Goal: Task Accomplishment & Management: Complete application form

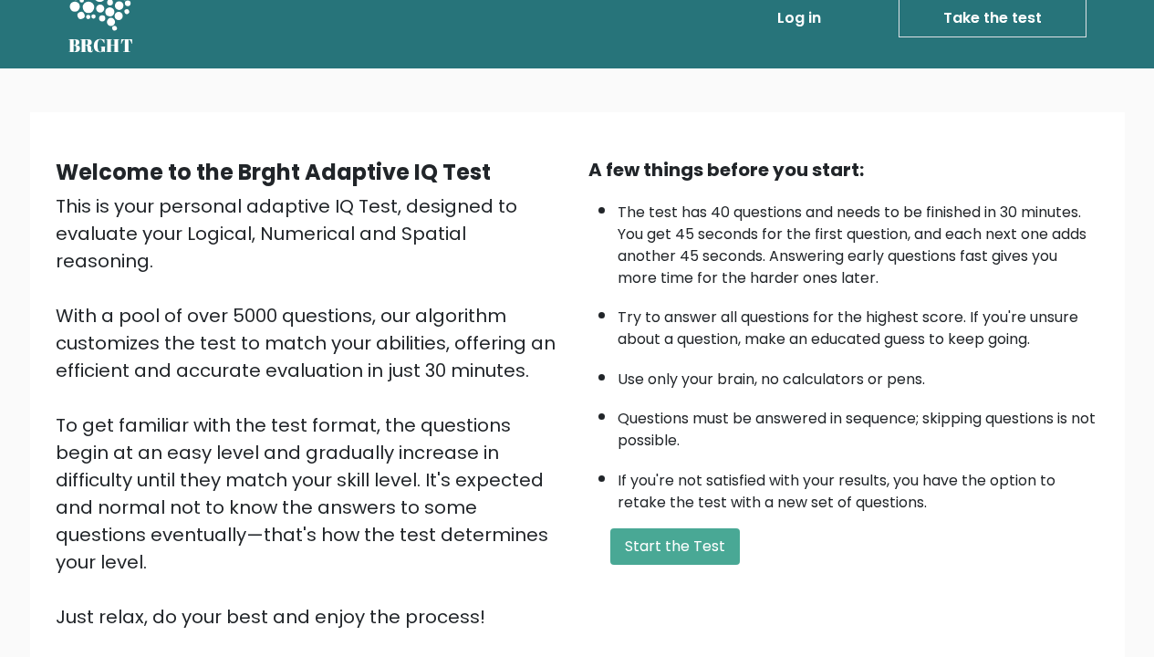
scroll to position [34, 0]
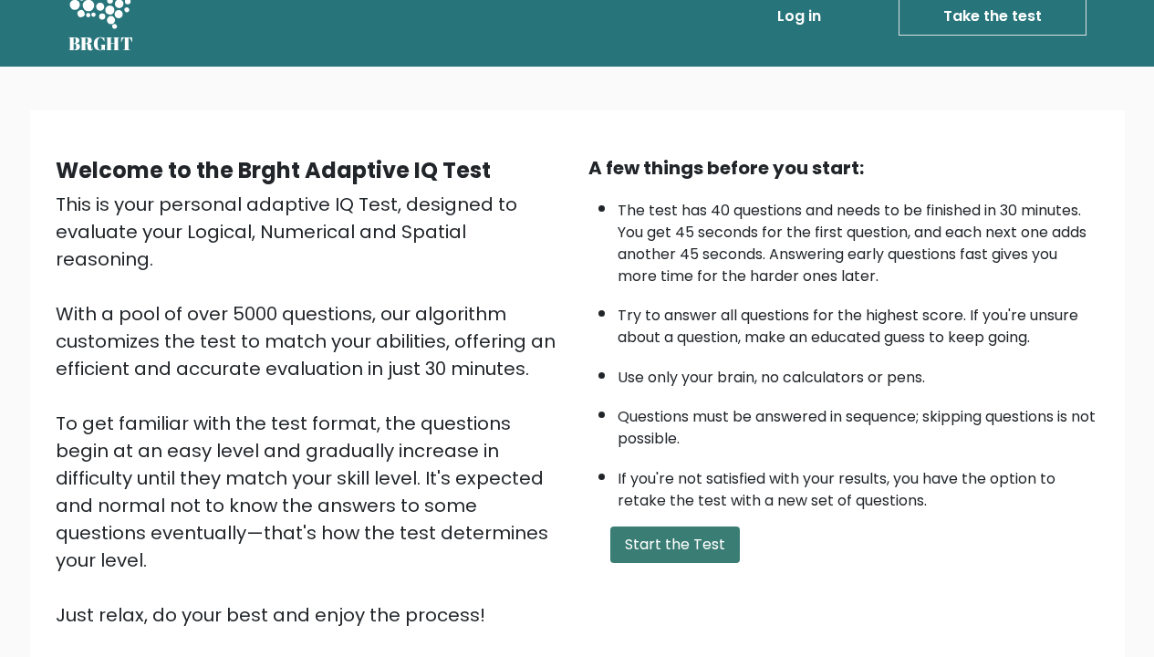
click at [685, 563] on button "Start the Test" at bounding box center [675, 544] width 130 height 36
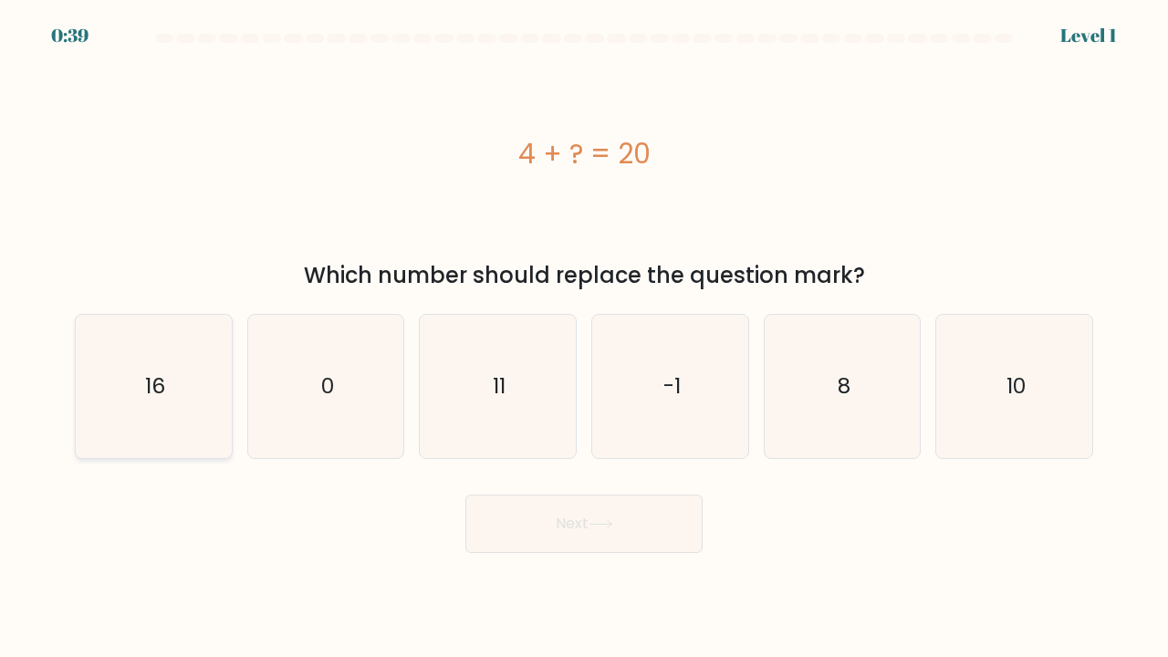
click at [193, 394] on icon "16" at bounding box center [153, 386] width 143 height 143
click at [584, 338] on input "a. 16" at bounding box center [584, 332] width 1 height 9
radio input "true"
click at [520, 525] on button "Next" at bounding box center [583, 524] width 237 height 58
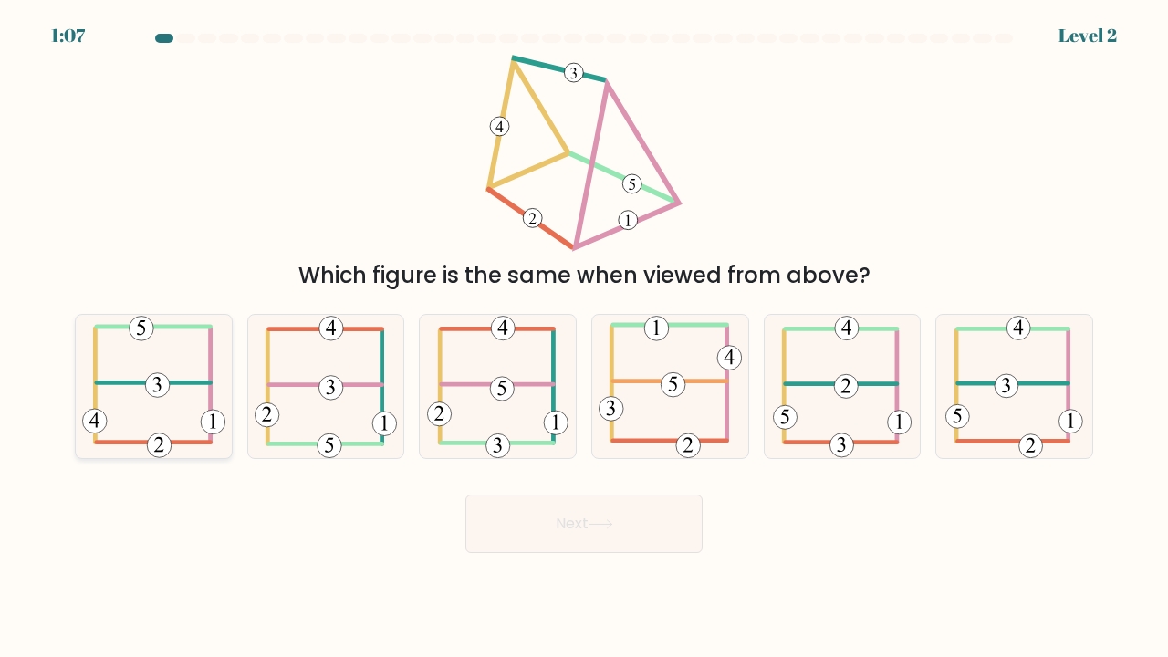
click at [152, 381] on 473 at bounding box center [157, 385] width 25 height 25
click at [584, 338] on input "a." at bounding box center [584, 332] width 1 height 9
radio input "true"
click at [565, 520] on button "Next" at bounding box center [583, 524] width 237 height 58
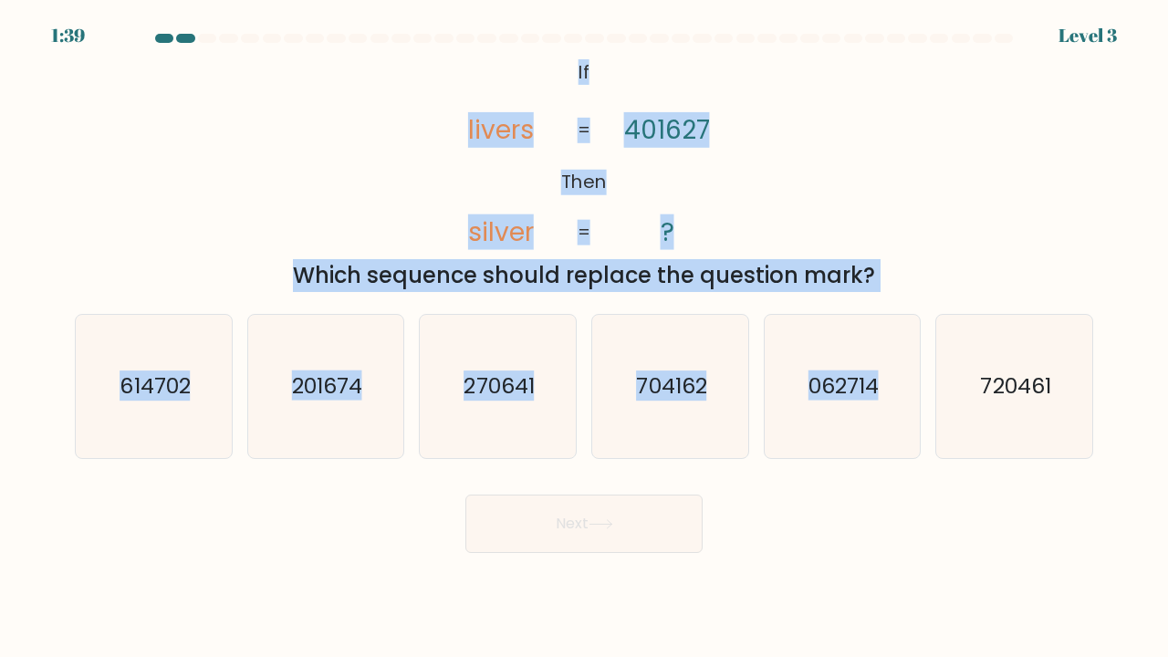
drag, startPoint x: 1108, startPoint y: 438, endPoint x: 400, endPoint y: 148, distance: 765.2
click at [399, 147] on form "If ?" at bounding box center [584, 293] width 1168 height 519
copy form "If Then livers silver 401627 ? = = Which sequence should replace the question m…"
click at [816, 182] on div "@import url('[URL][DOMAIN_NAME]); If Then livers silver 401627 ? = = Which sequ…" at bounding box center [584, 173] width 1040 height 237
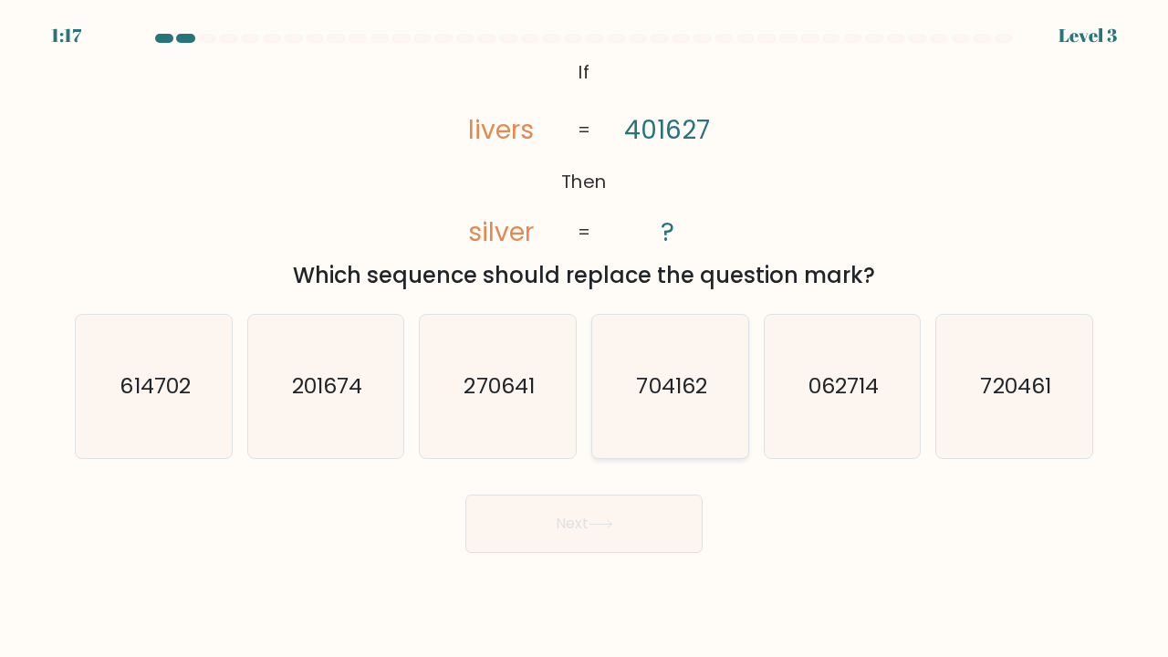
click at [631, 406] on icon "704162" at bounding box center [670, 386] width 143 height 143
click at [585, 338] on input "d. 704162" at bounding box center [584, 332] width 1 height 9
radio input "true"
click at [622, 515] on button "Next" at bounding box center [583, 524] width 237 height 58
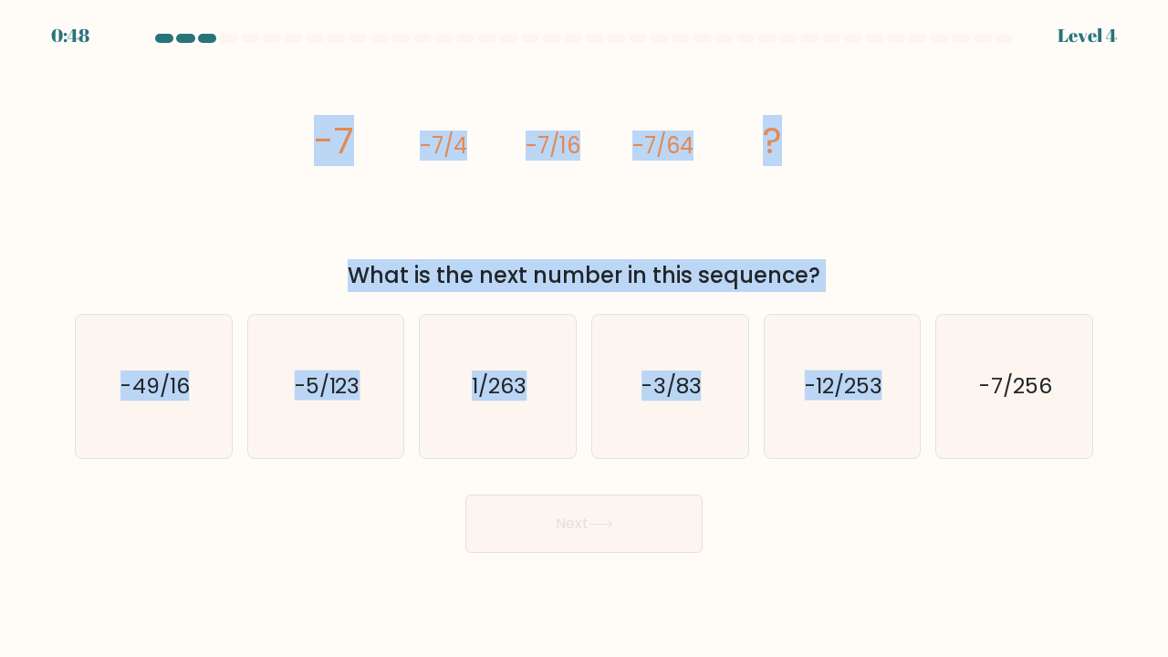
drag, startPoint x: 1127, startPoint y: 456, endPoint x: 231, endPoint y: 92, distance: 967.1
click at [230, 92] on form at bounding box center [584, 293] width 1168 height 519
copy form "-7 -7/4 -7/16 -7/64 ? What is the next number in this sequence? a. -49/16 b. -5…"
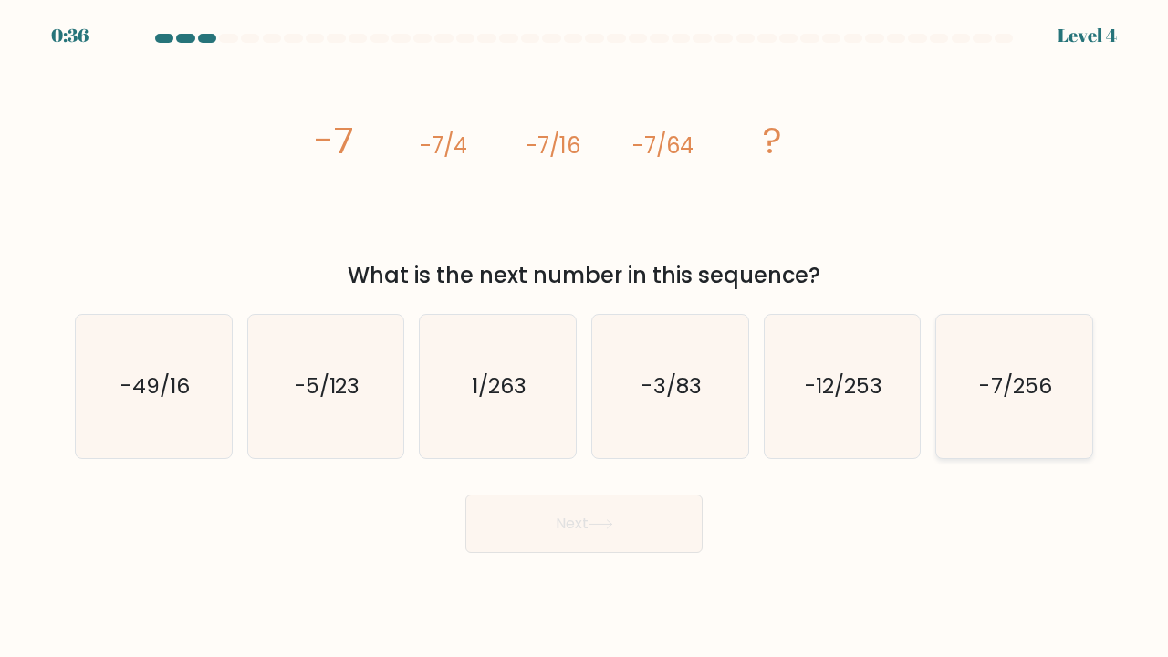
click at [996, 387] on text "-7/256" at bounding box center [1016, 385] width 72 height 30
click at [585, 338] on input "f. -7/256" at bounding box center [584, 332] width 1 height 9
radio input "true"
click at [584, 532] on button "Next" at bounding box center [583, 524] width 237 height 58
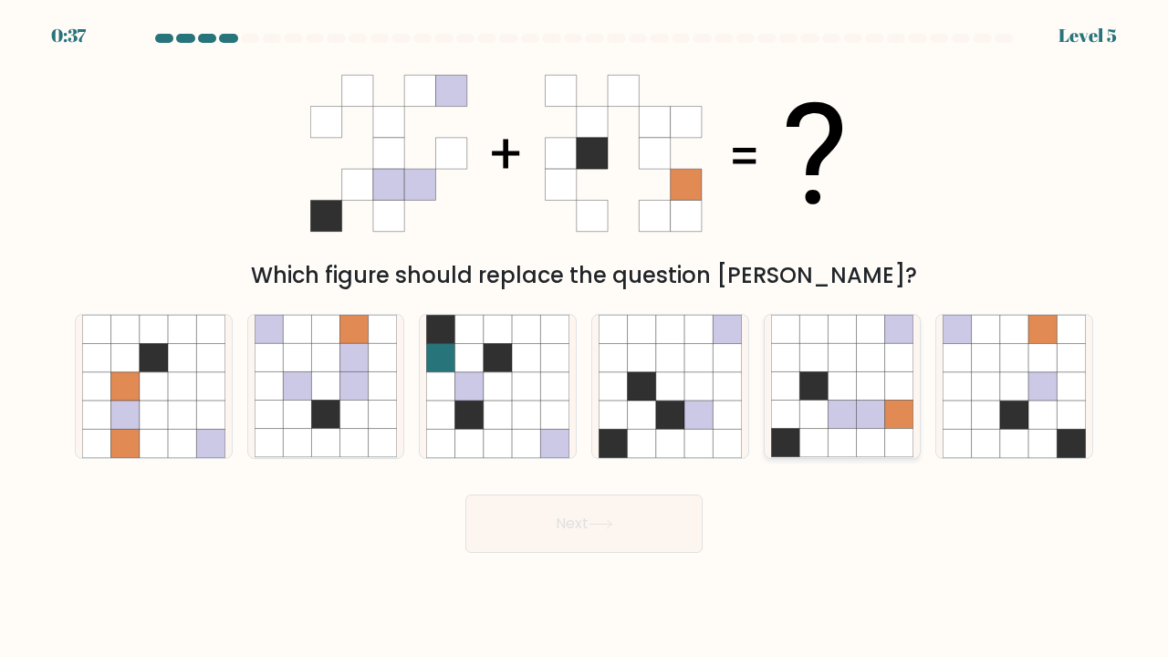
click at [839, 400] on icon at bounding box center [842, 386] width 28 height 28
click at [585, 338] on input "e." at bounding box center [584, 332] width 1 height 9
radio input "true"
click at [623, 542] on button "Next" at bounding box center [583, 524] width 237 height 58
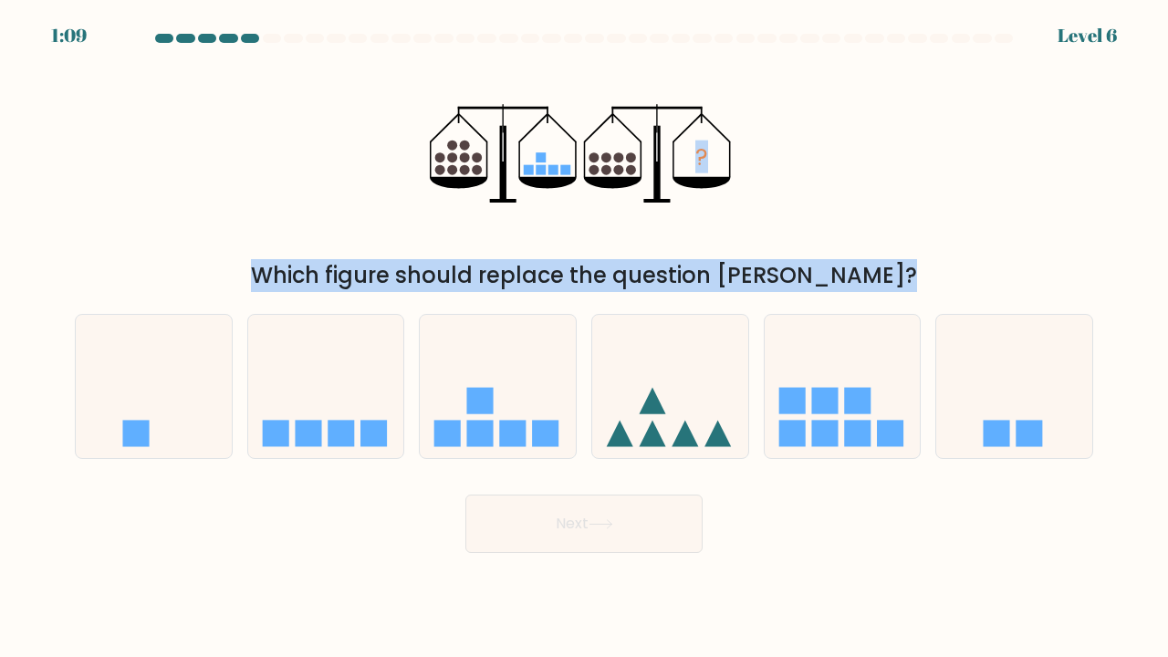
drag, startPoint x: 1102, startPoint y: 456, endPoint x: 403, endPoint y: 47, distance: 810.1
click at [403, 47] on form at bounding box center [584, 293] width 1168 height 519
copy form "? Which figure should replace the question mark? a. b. c. d. e."
click at [759, 214] on div "? Which figure should replace the question mark?" at bounding box center [584, 173] width 1040 height 237
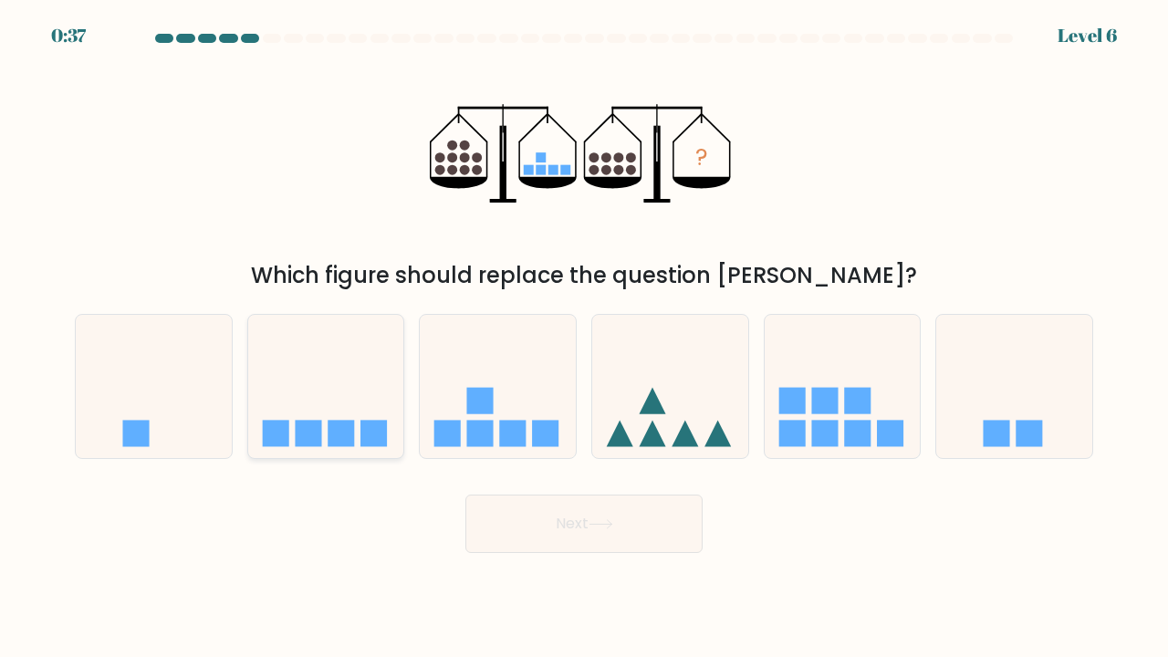
click at [349, 420] on icon at bounding box center [326, 386] width 156 height 129
click at [584, 338] on input "b." at bounding box center [584, 332] width 1 height 9
radio input "true"
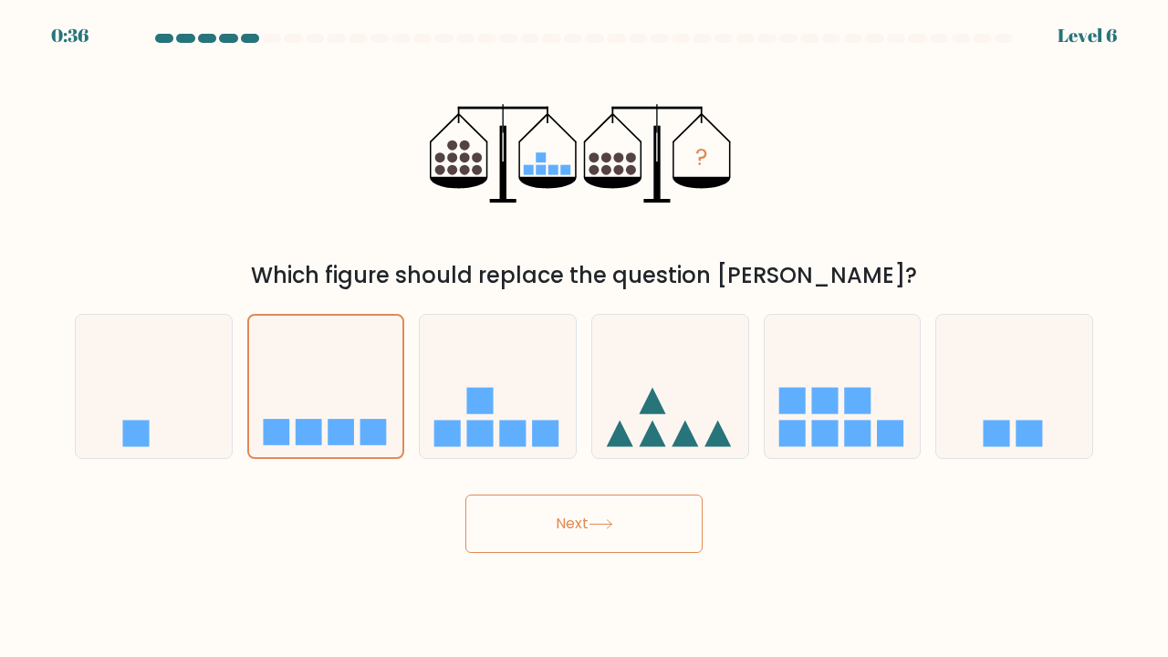
click at [556, 529] on button "Next" at bounding box center [583, 524] width 237 height 58
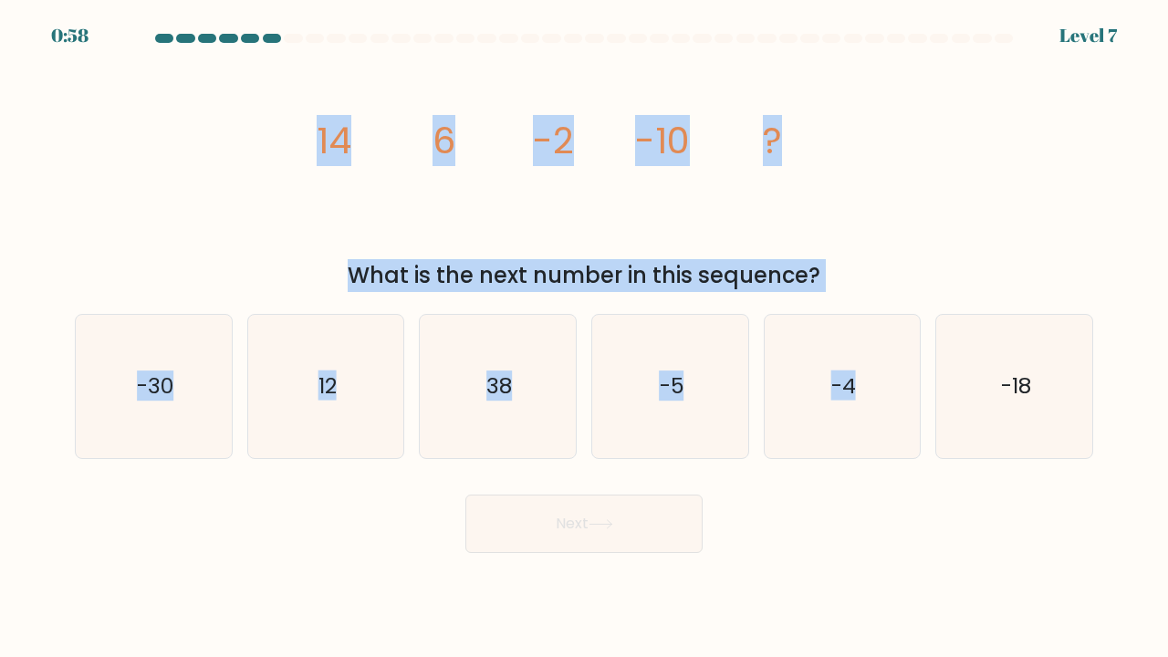
drag, startPoint x: 1105, startPoint y: 451, endPoint x: 421, endPoint y: 169, distance: 740.1
click at [421, 169] on form at bounding box center [584, 293] width 1168 height 519
copy form "14 6 -2 -10 ? What is the next number in this sequence? a. -30 b. 12 c. 38 d. -…"
click at [953, 198] on div "image/svg+xml 14 6 -2 -10 ? What is the next number in this sequence?" at bounding box center [584, 173] width 1040 height 237
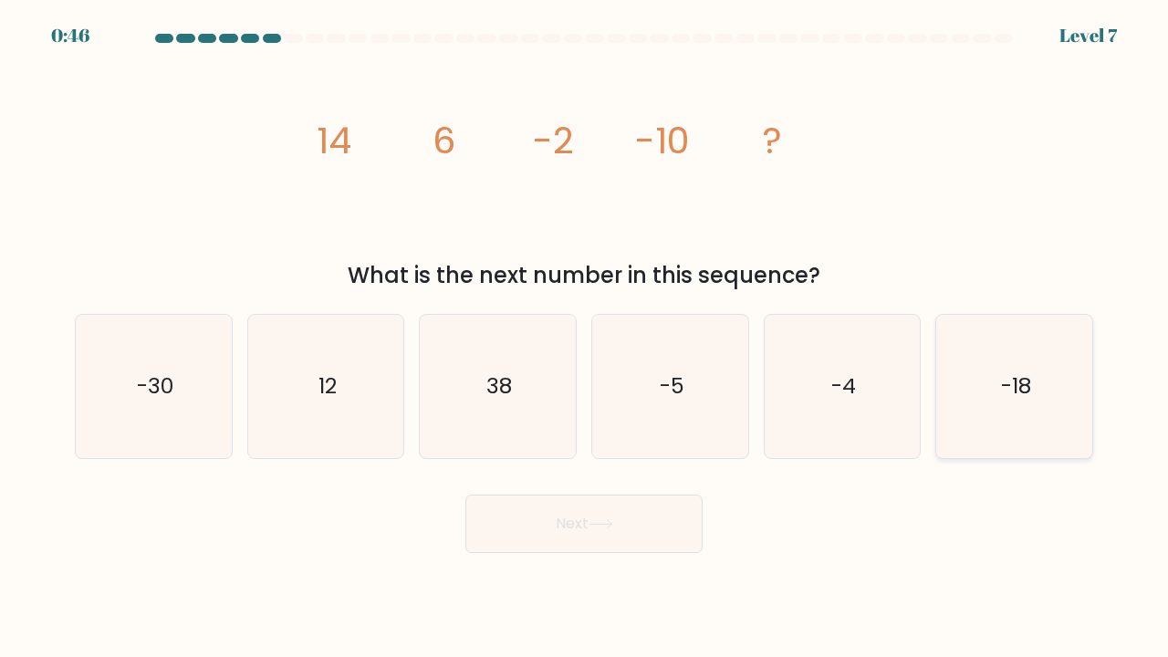
click at [995, 359] on icon "-18" at bounding box center [1014, 386] width 143 height 143
click at [585, 338] on input "f. -18" at bounding box center [584, 332] width 1 height 9
radio input "true"
click at [621, 516] on button "Next" at bounding box center [583, 524] width 237 height 58
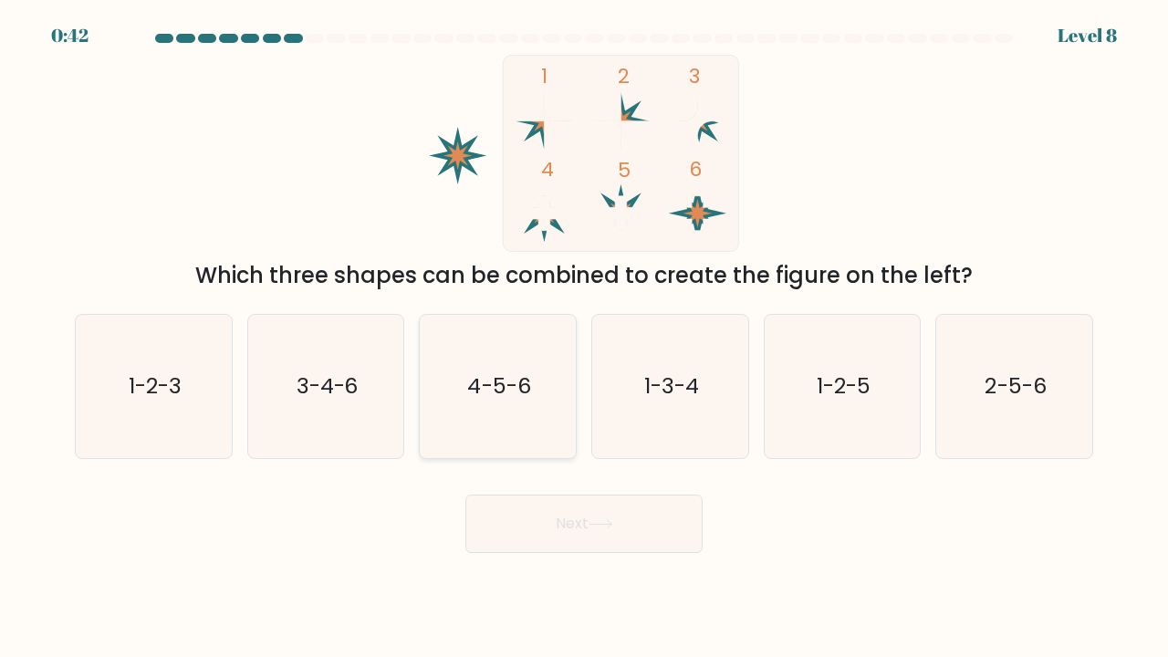
click at [516, 398] on text "4-5-6" at bounding box center [499, 385] width 63 height 30
click at [584, 338] on input "c. 4-5-6" at bounding box center [584, 332] width 1 height 9
radio input "true"
click at [586, 526] on button "Next" at bounding box center [583, 524] width 237 height 58
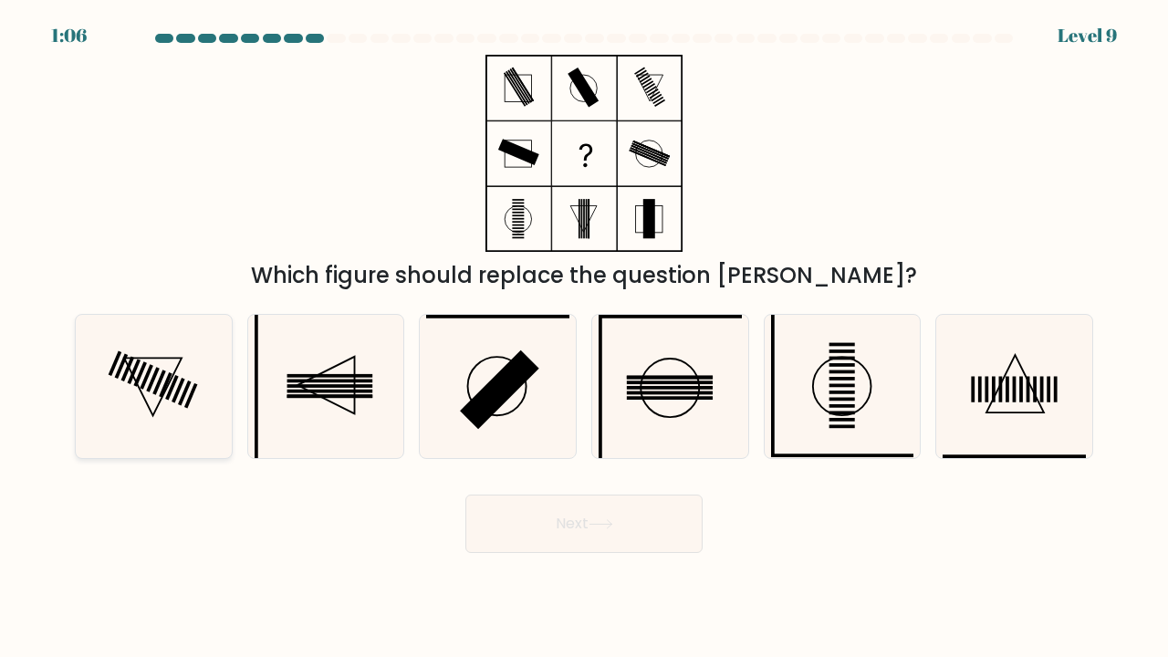
click at [171, 383] on icon at bounding box center [153, 386] width 143 height 143
click at [584, 338] on input "a." at bounding box center [584, 332] width 1 height 9
radio input "true"
click at [580, 523] on button "Next" at bounding box center [583, 524] width 237 height 58
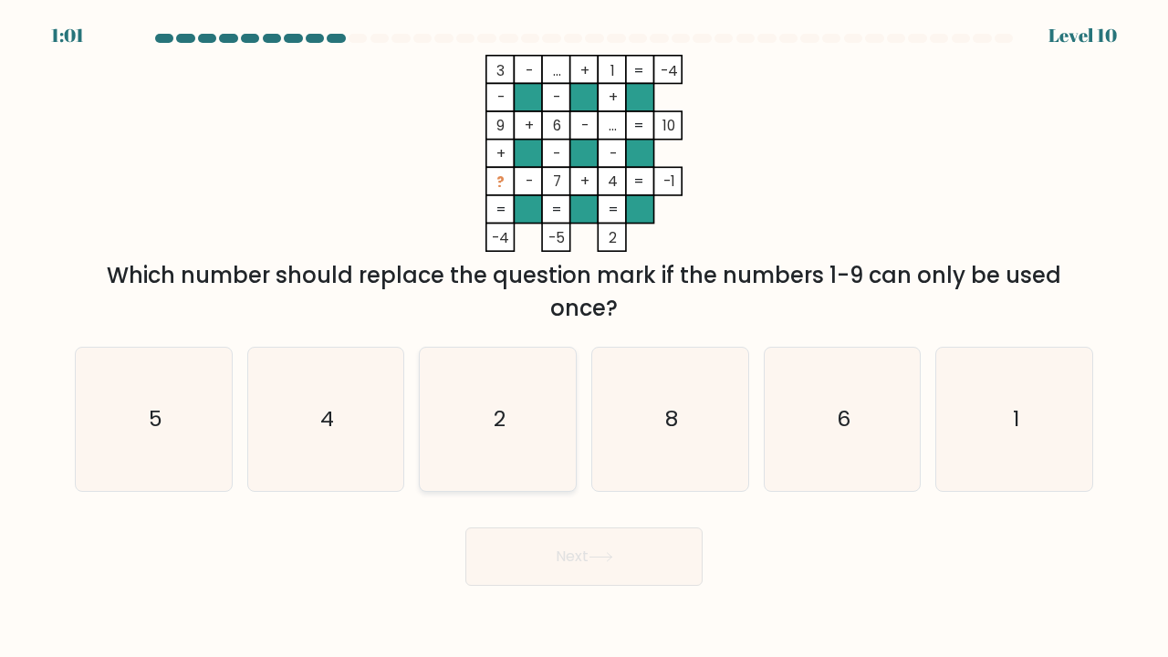
click at [467, 414] on icon "2" at bounding box center [497, 419] width 143 height 143
click at [584, 338] on input "c. 2" at bounding box center [584, 332] width 1 height 9
radio input "true"
click at [547, 547] on button "Next" at bounding box center [583, 556] width 237 height 58
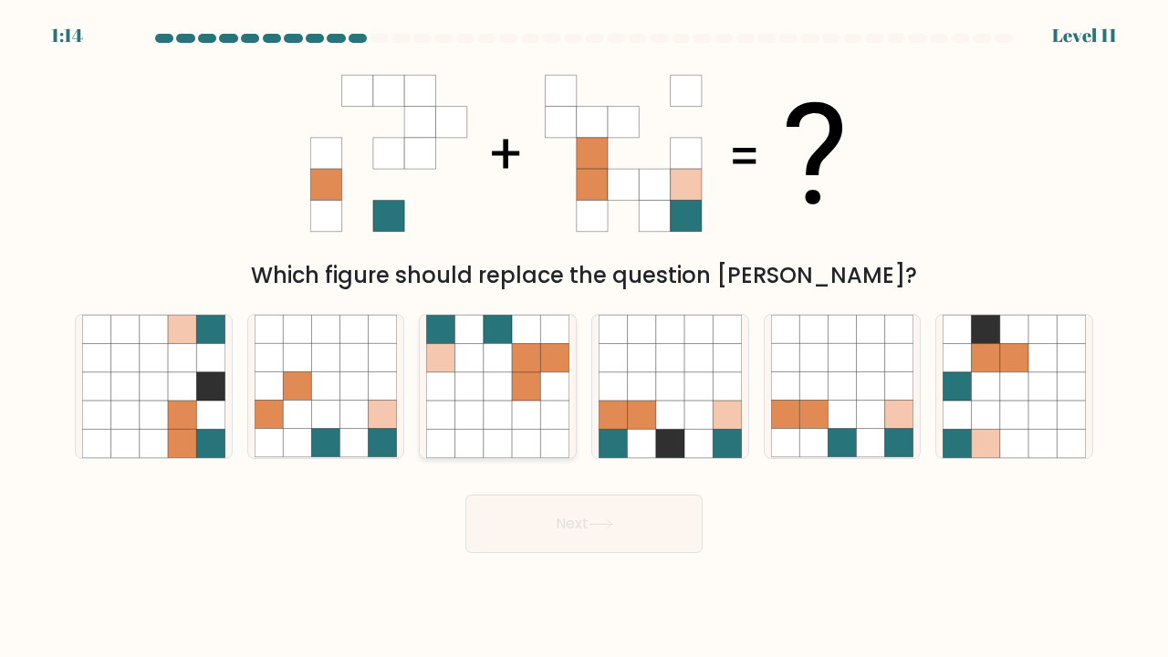
click at [497, 381] on icon at bounding box center [498, 386] width 28 height 28
click at [584, 338] on input "c." at bounding box center [584, 332] width 1 height 9
radio input "true"
click at [586, 532] on button "Next" at bounding box center [583, 524] width 237 height 58
